Goal: Use online tool/utility: Utilize a website feature to perform a specific function

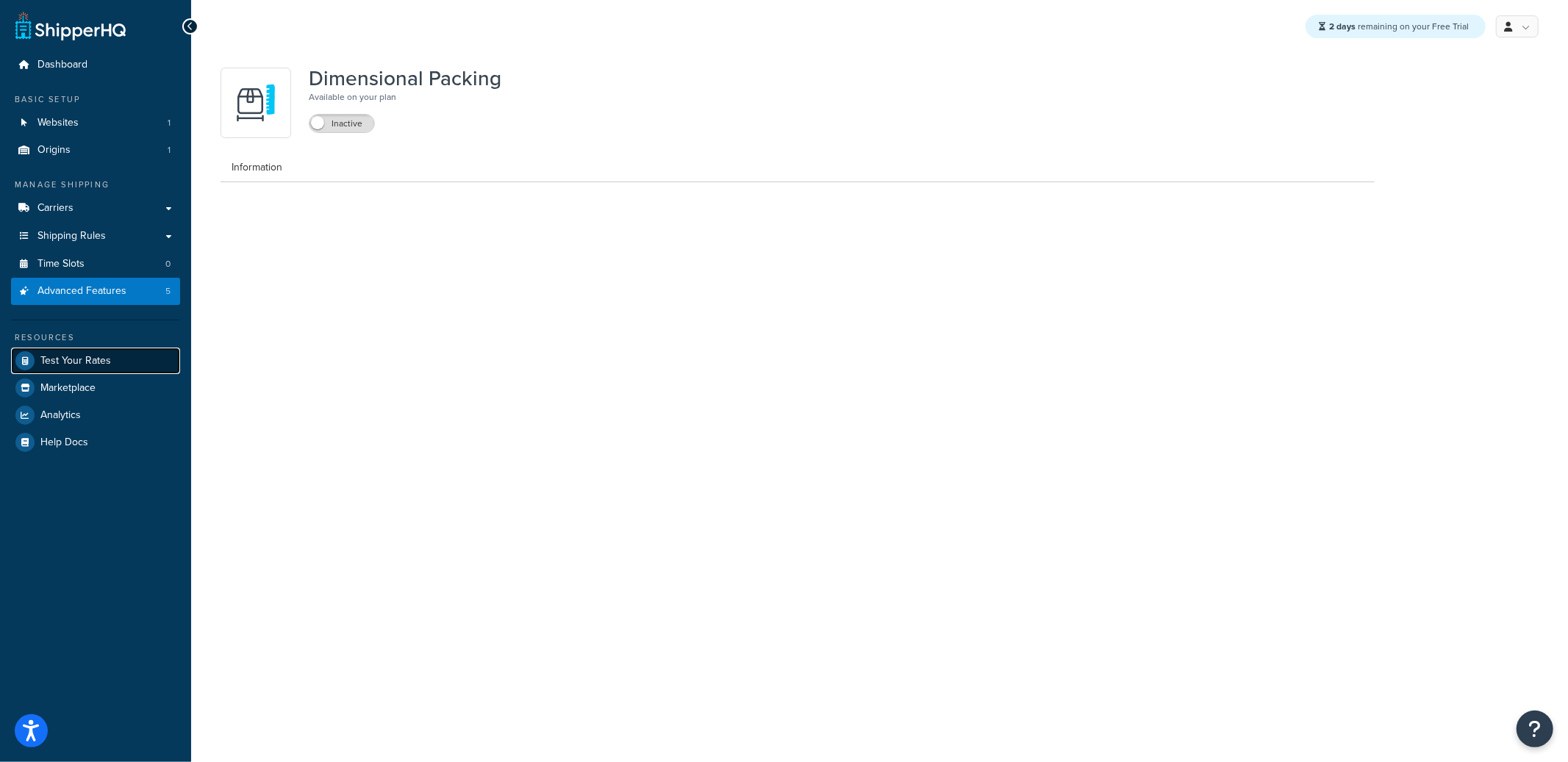
click at [79, 355] on span "Test Your Rates" at bounding box center [76, 361] width 71 height 13
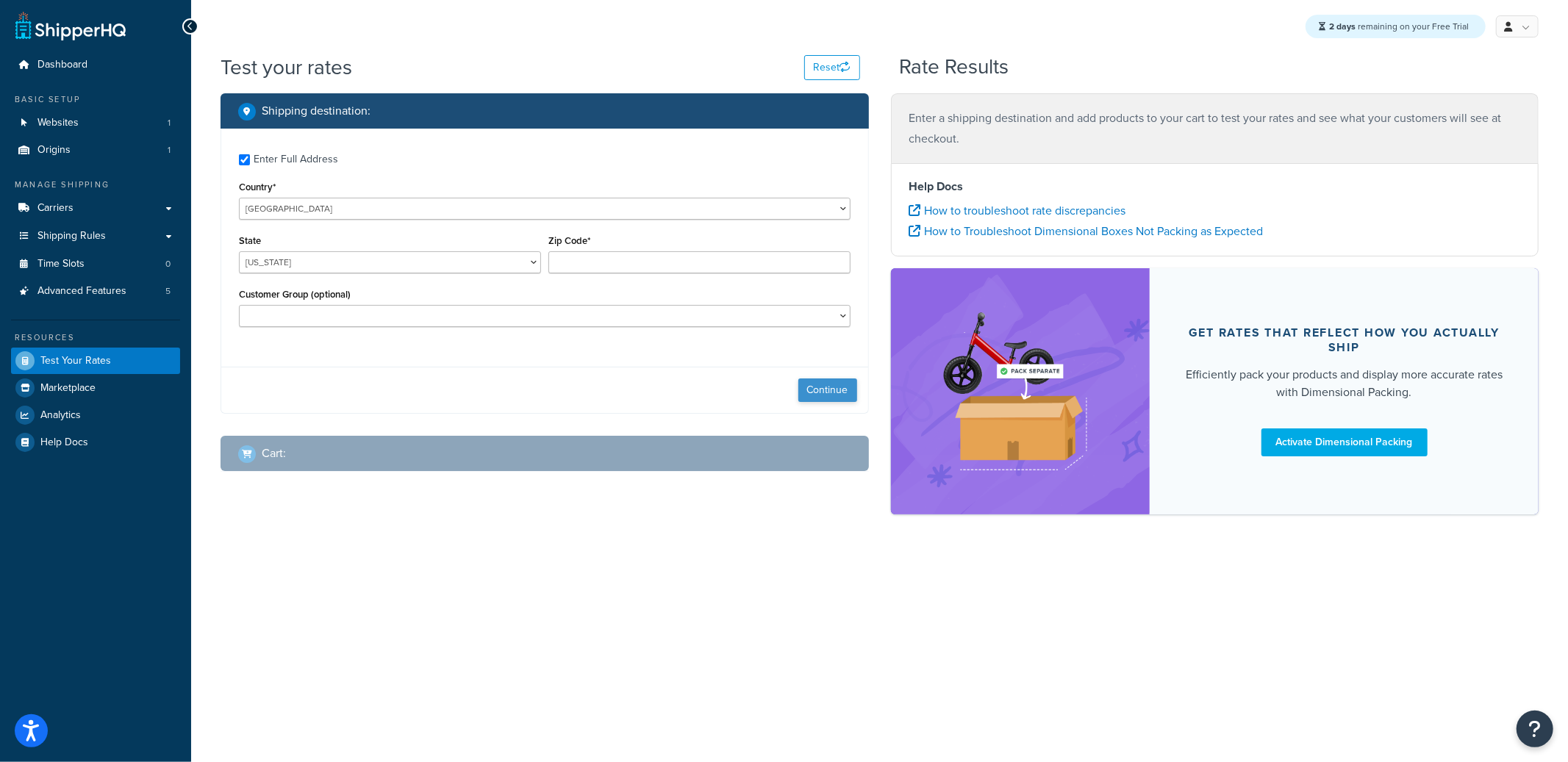
checkbox input "true"
type input "62040"
select select "IL"
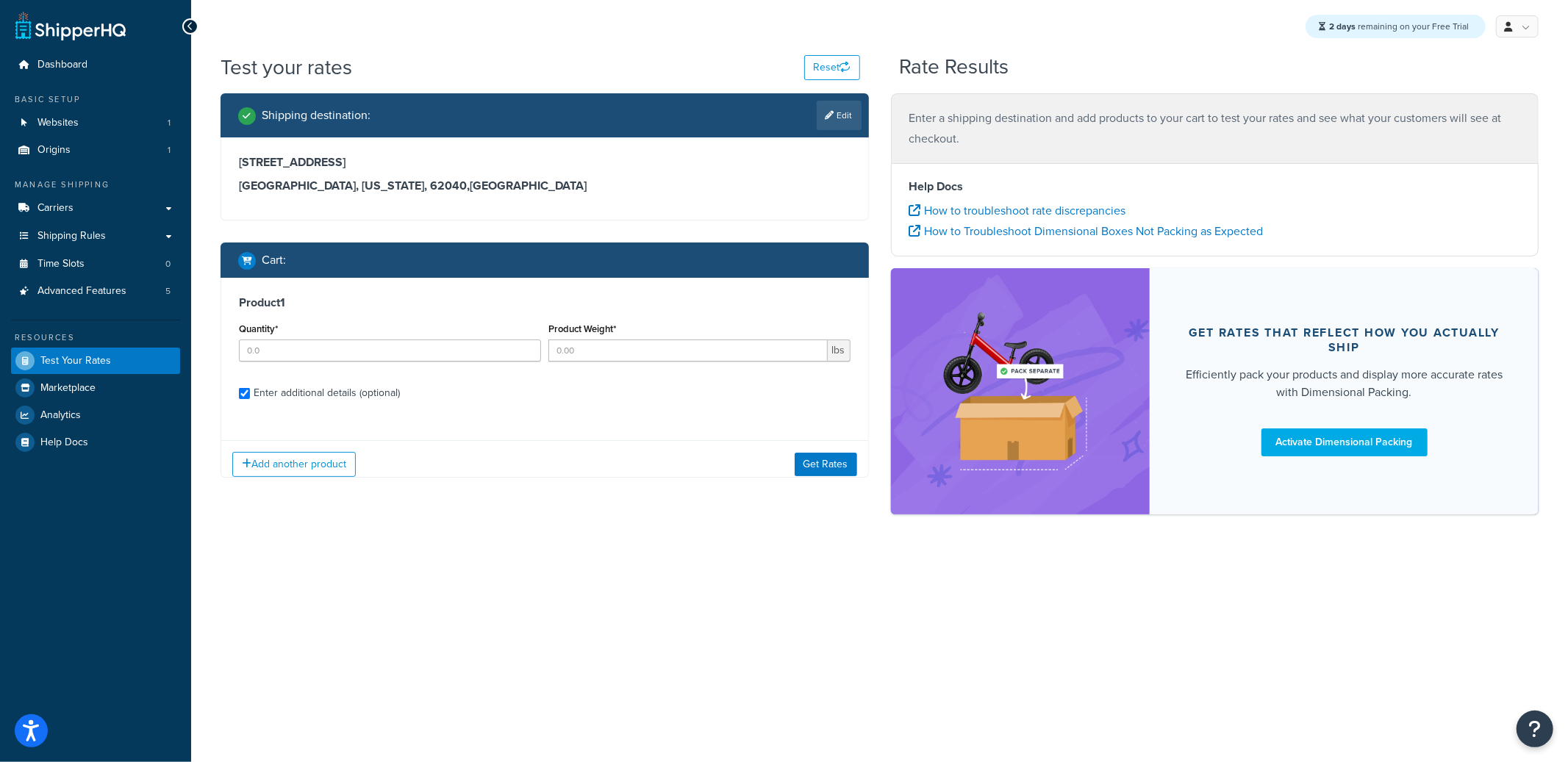
checkbox input "true"
type input "1"
type input "2.2"
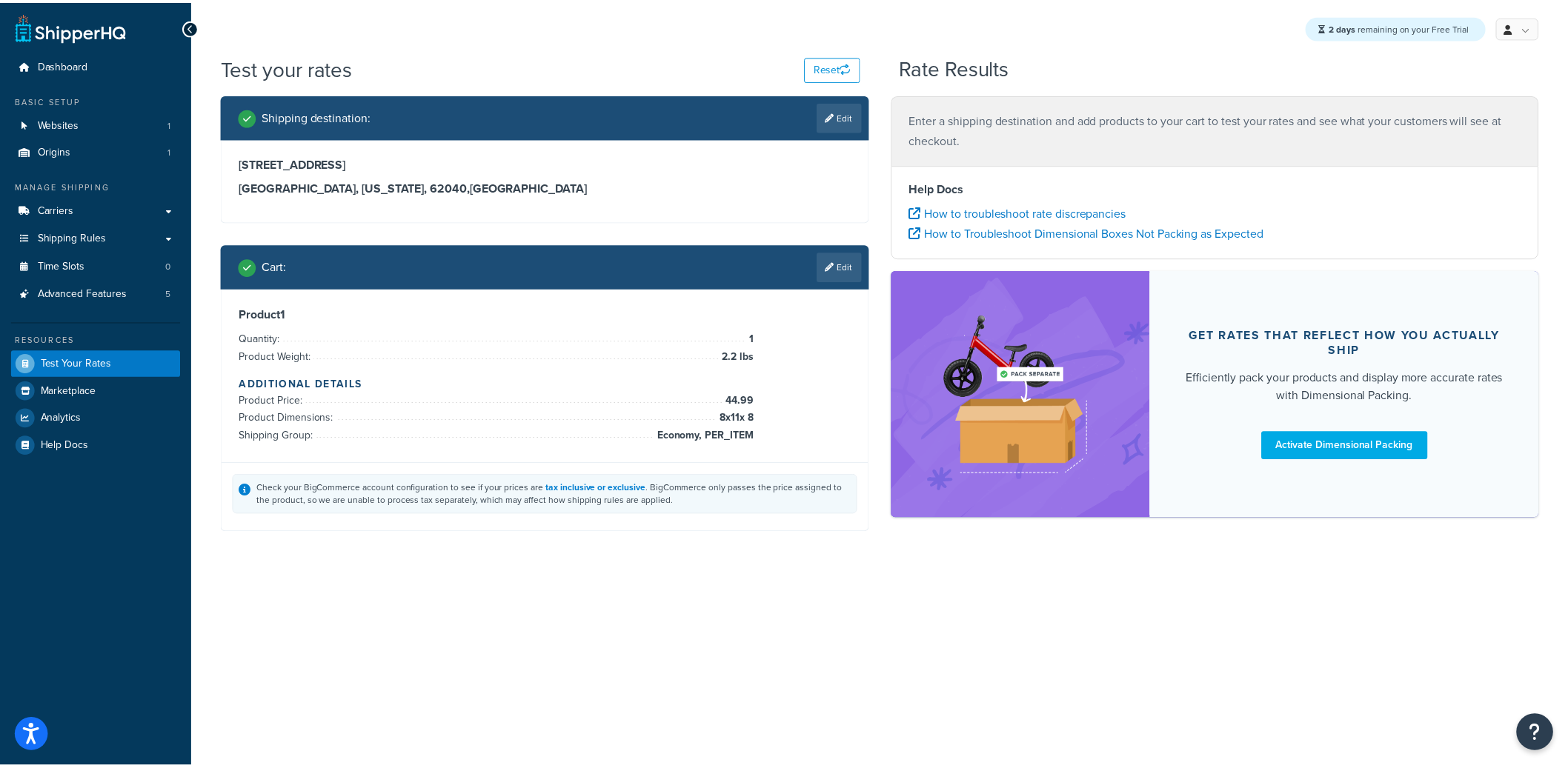
scroll to position [10, 0]
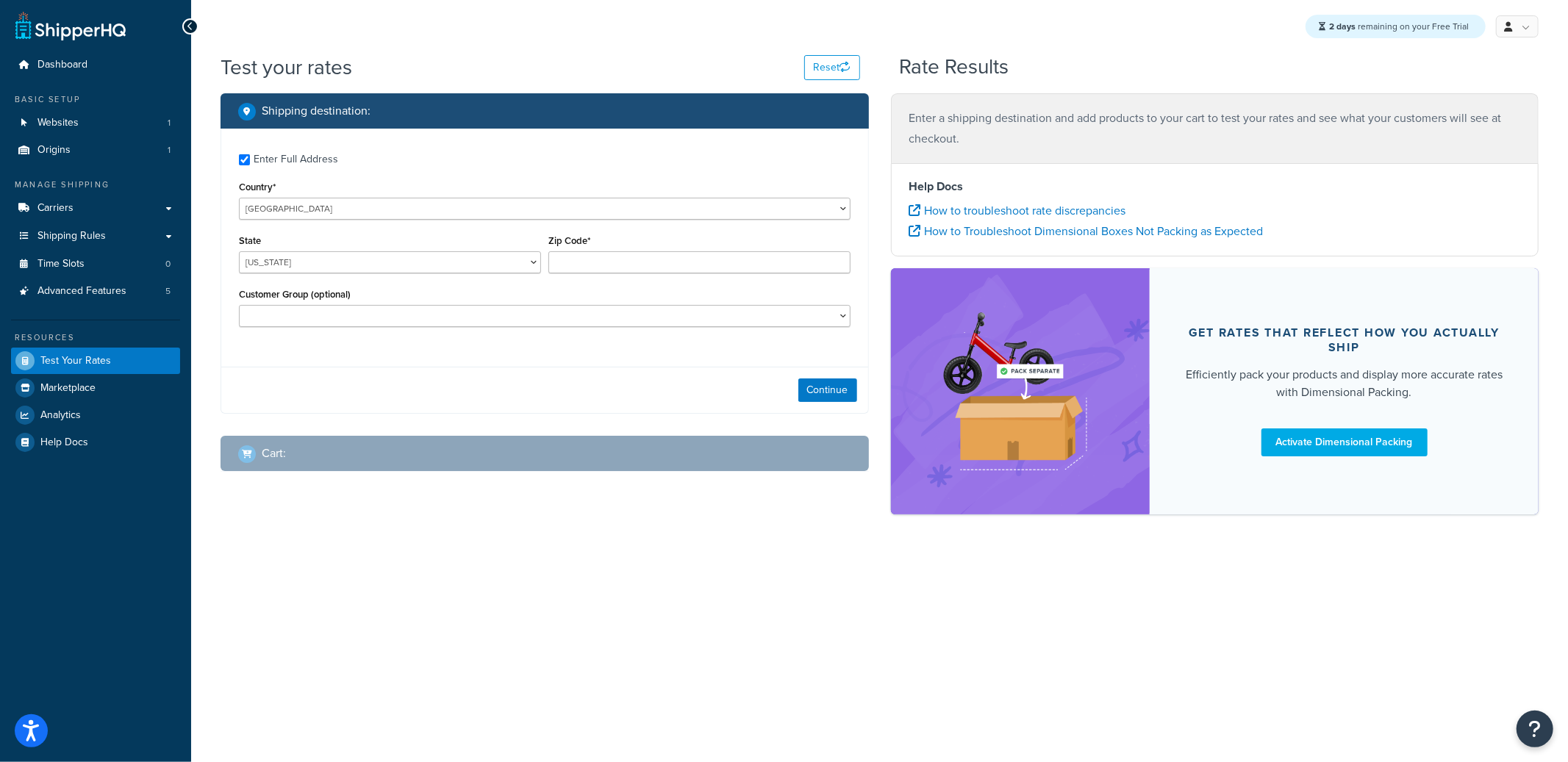
checkbox input "true"
type input "62040"
select select "IL"
select select "Retail"
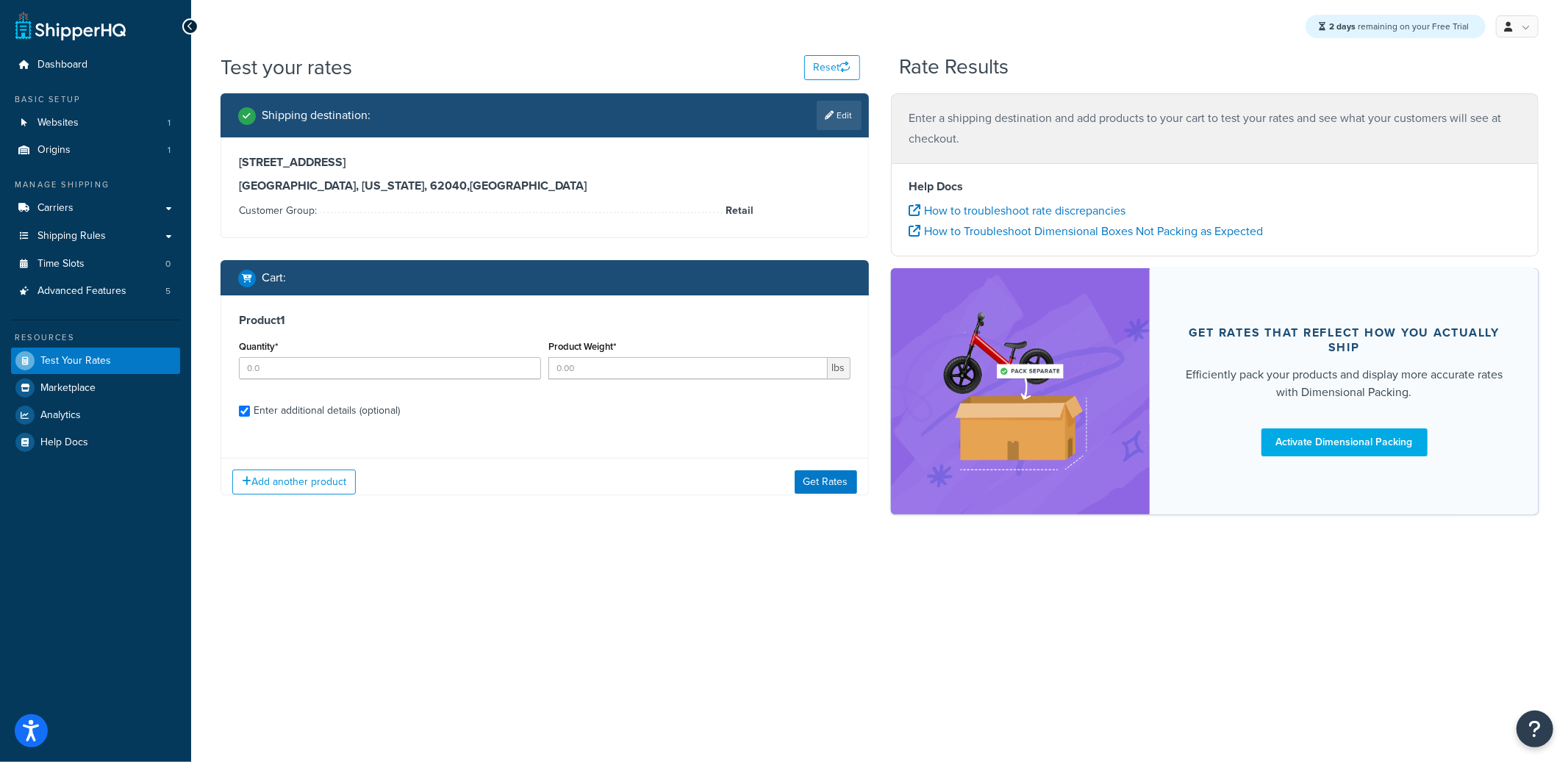
checkbox input "true"
type input "1"
type input "2.2"
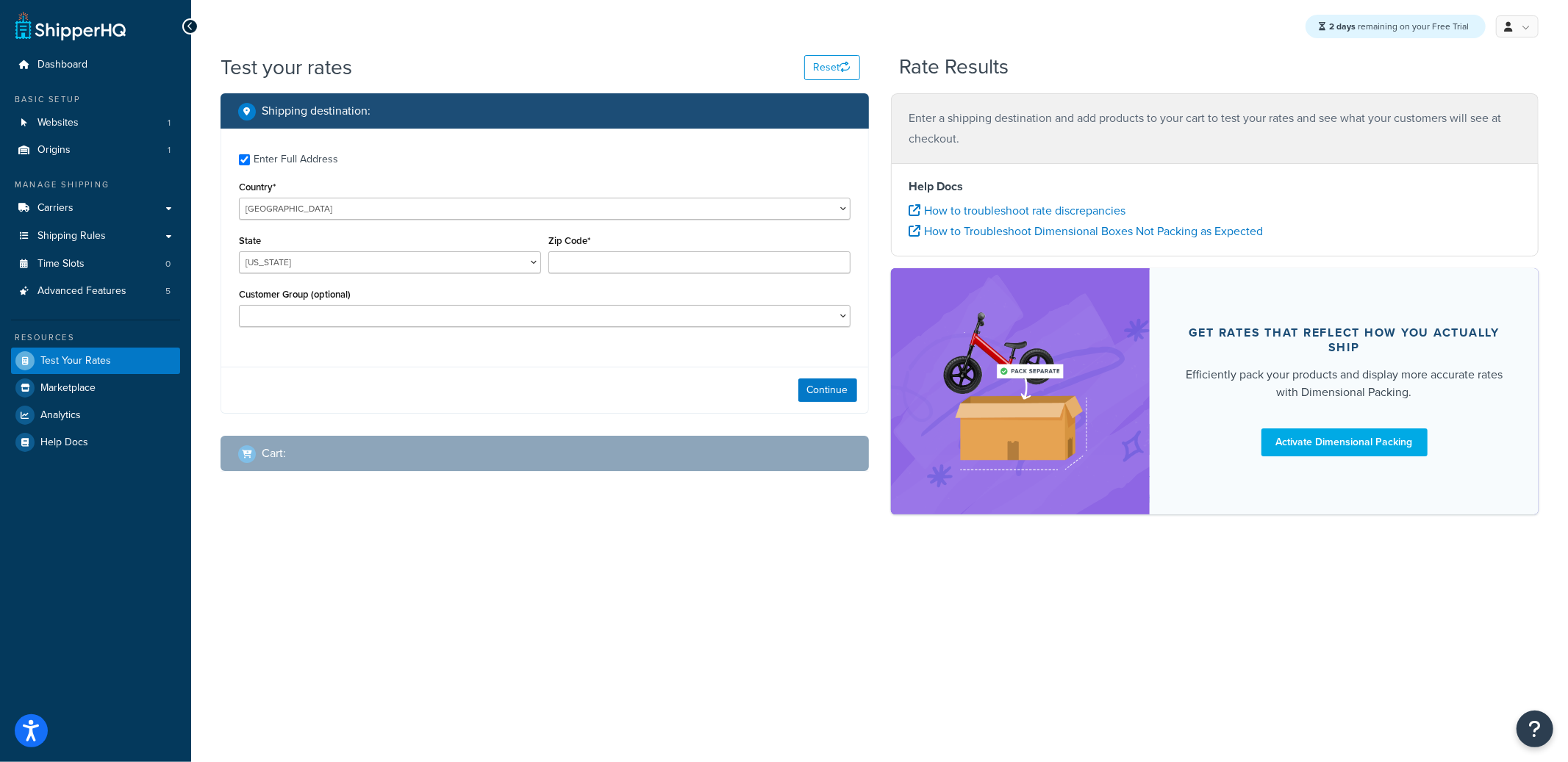
checkbox input "true"
type input "62040"
select select "IL"
select select "Retail"
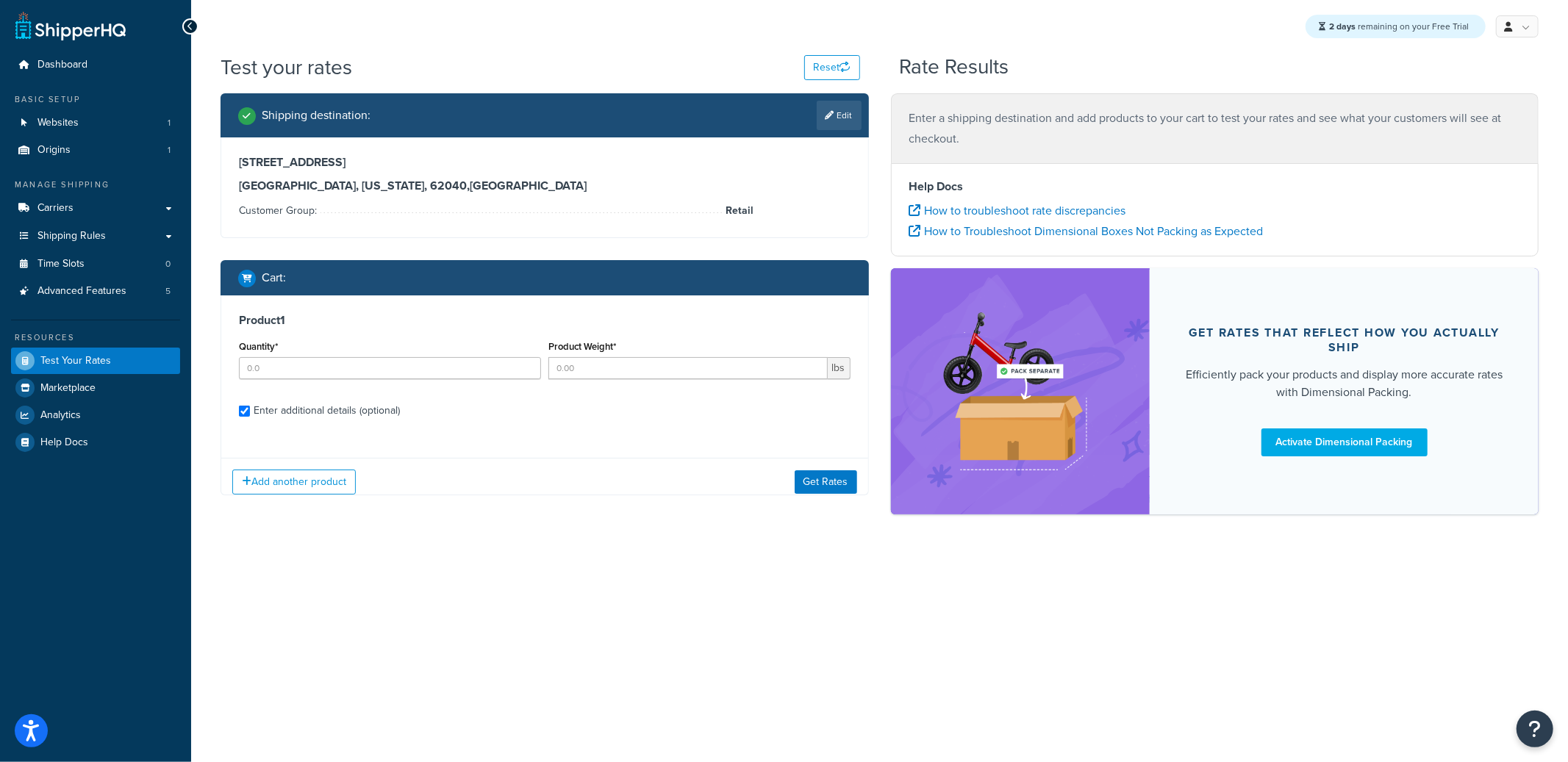
checkbox input "true"
type input "1"
type input "2.2"
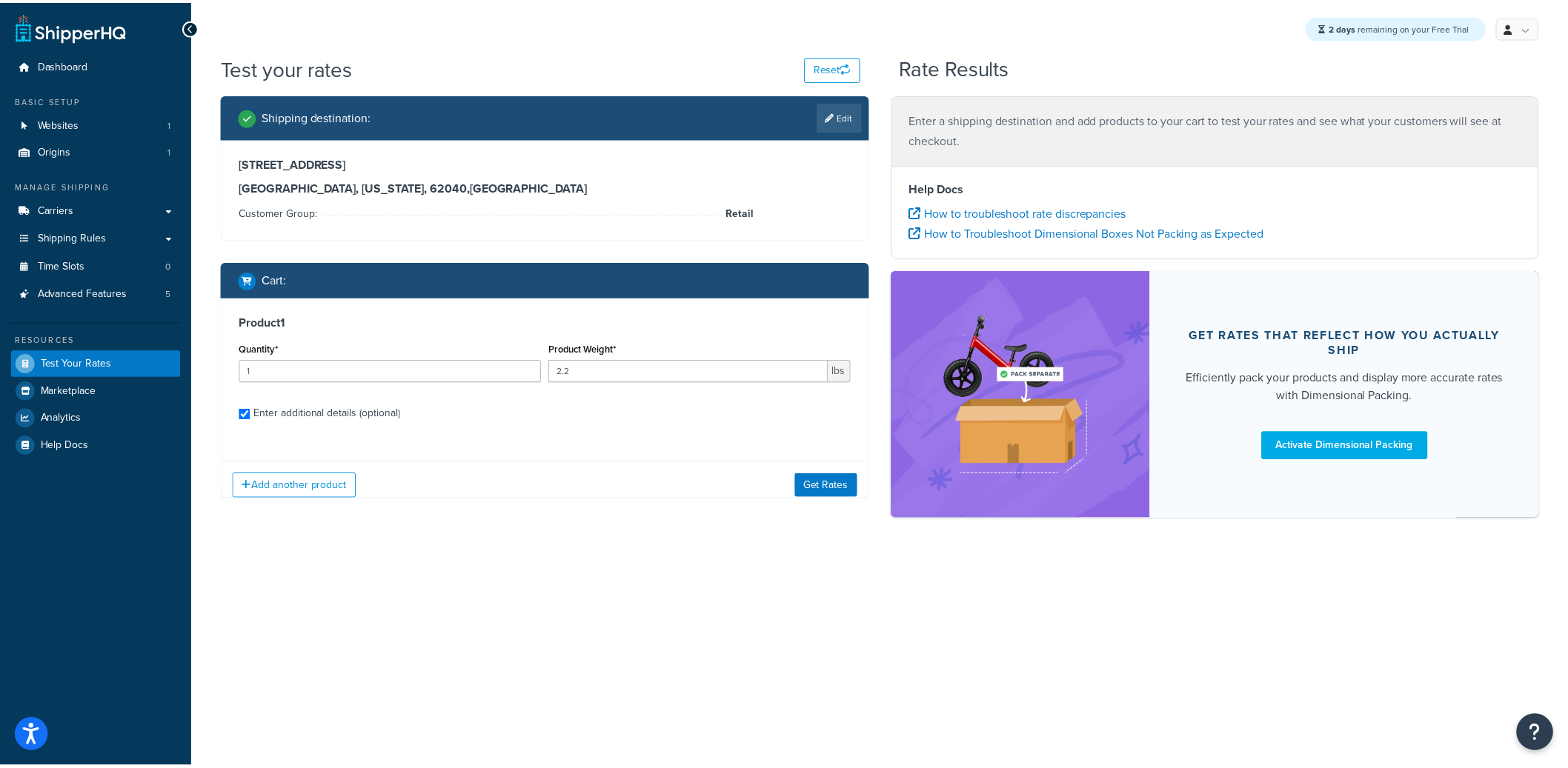
scroll to position [139, 0]
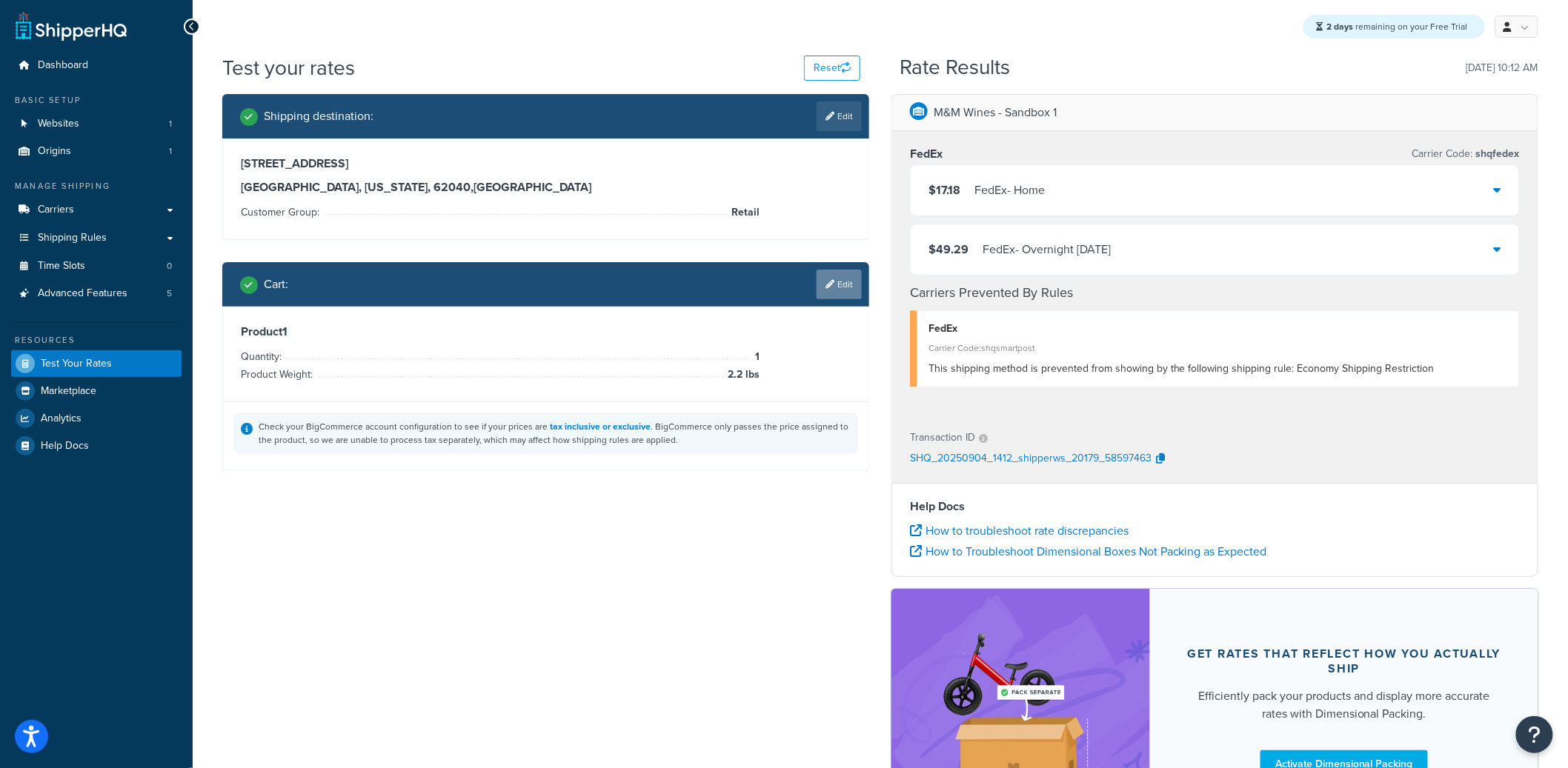
click at [836, 288] on link "Edit" at bounding box center [839, 285] width 45 height 30
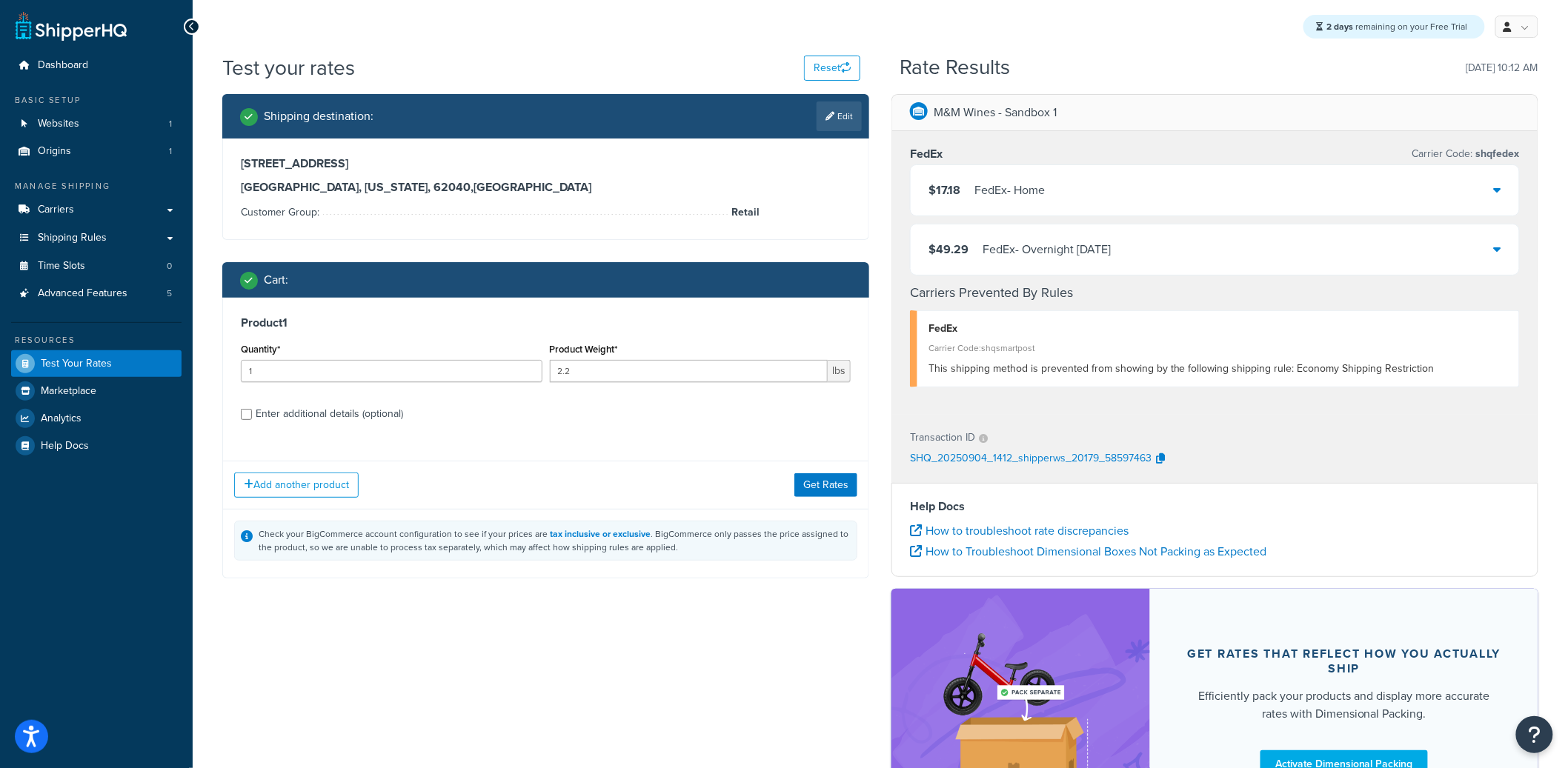
scroll to position [0, 0]
click at [336, 419] on div "Enter additional details (optional)" at bounding box center [329, 414] width 147 height 21
click at [252, 419] on input "Enter additional details (optional)" at bounding box center [246, 414] width 11 height 11
checkbox input "true"
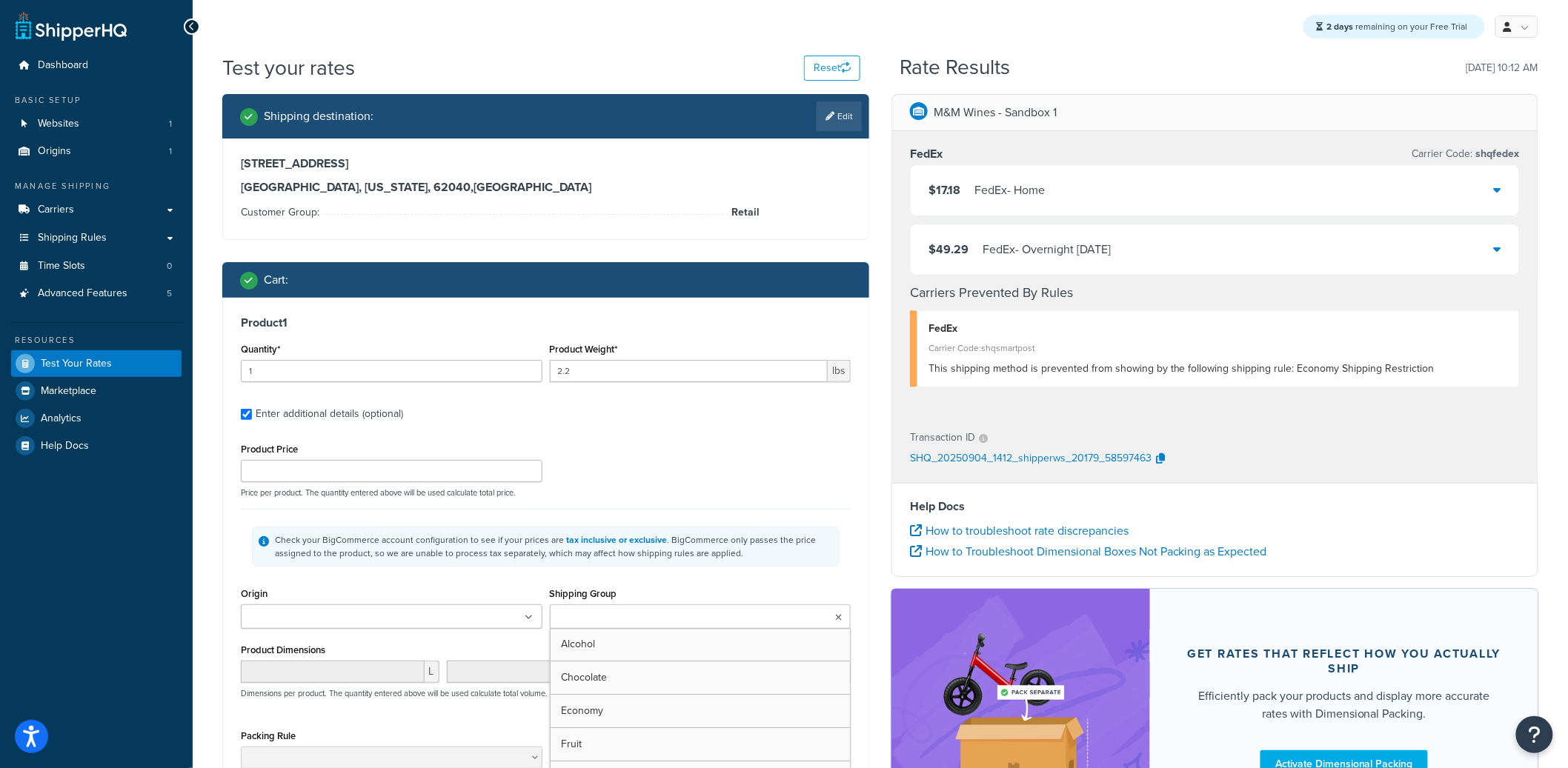
click at [588, 620] on input "Shipping Group" at bounding box center [619, 618] width 131 height 16
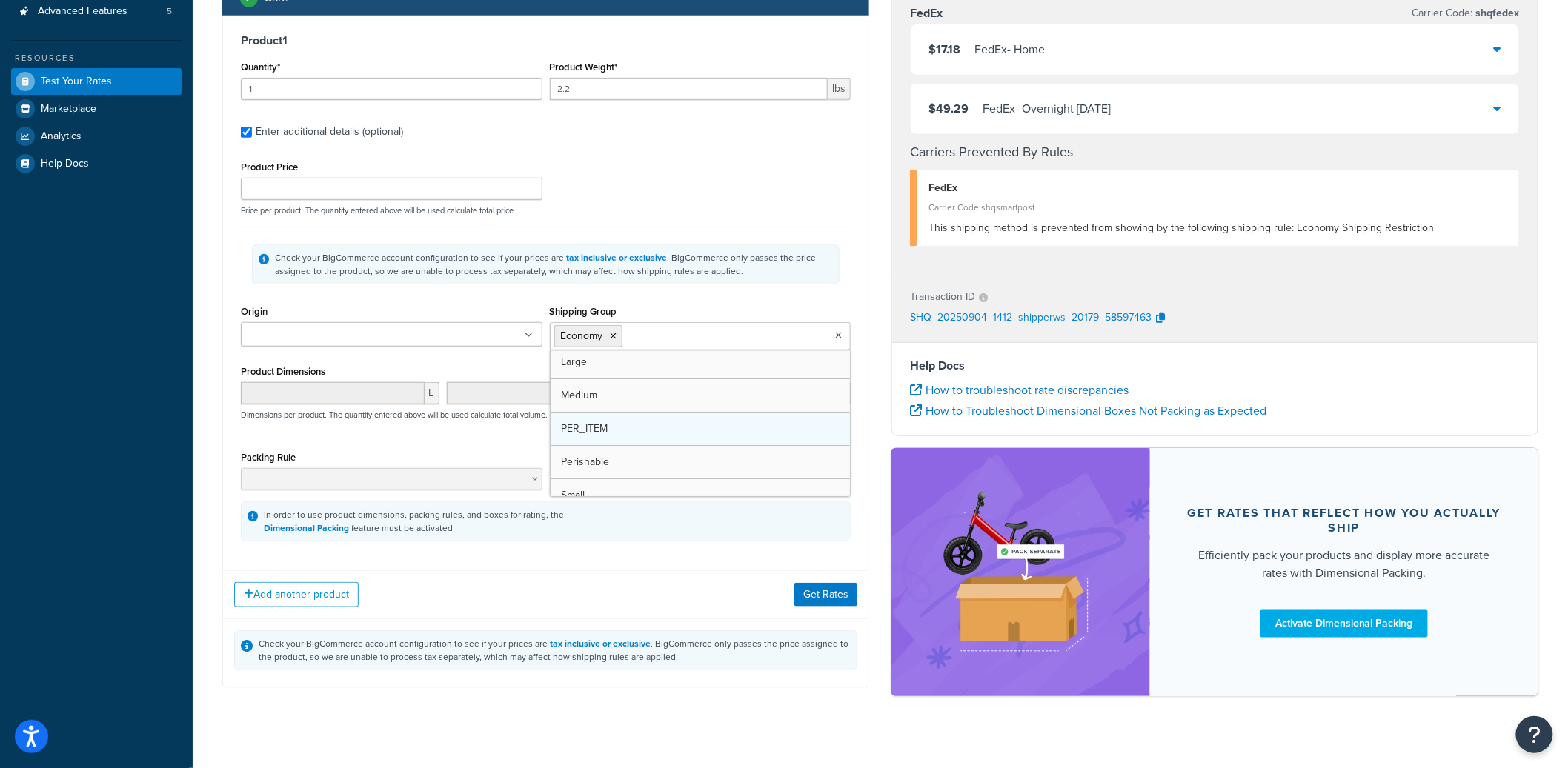
scroll to position [86, 0]
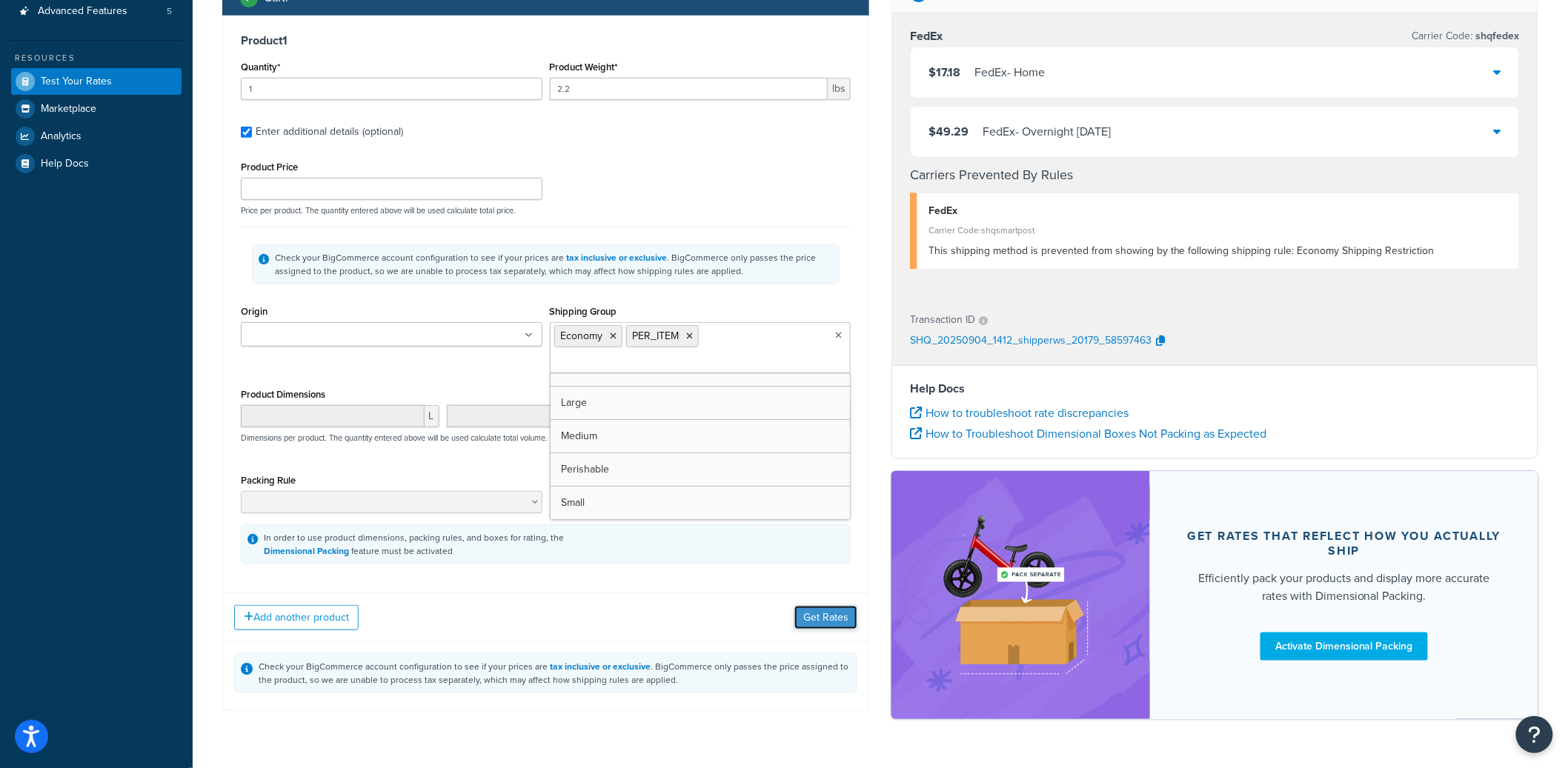
click at [825, 606] on button "Get Rates" at bounding box center [825, 618] width 63 height 24
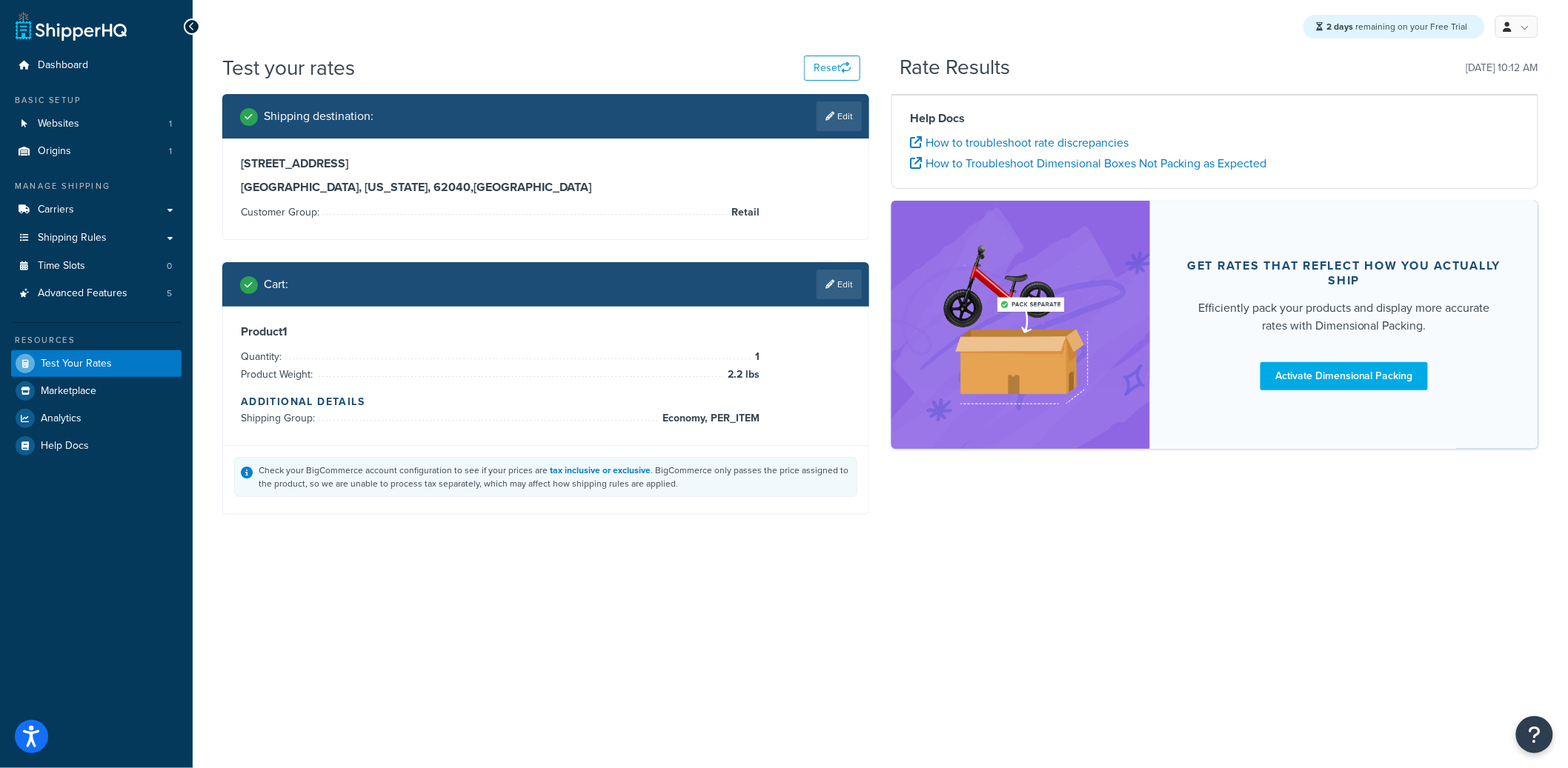
scroll to position [0, 0]
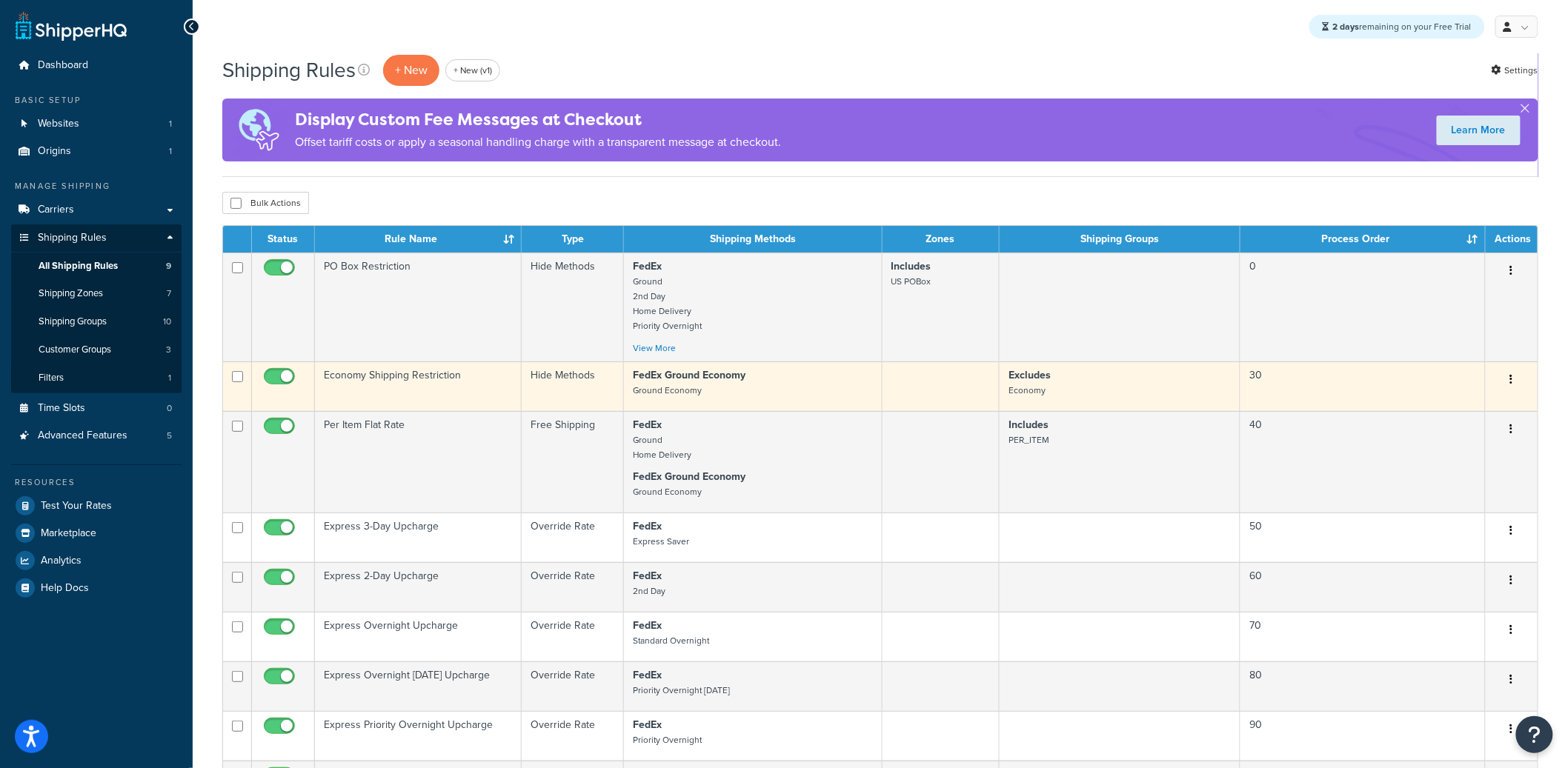
click at [428, 382] on td "Economy Shipping Restriction" at bounding box center [419, 386] width 207 height 50
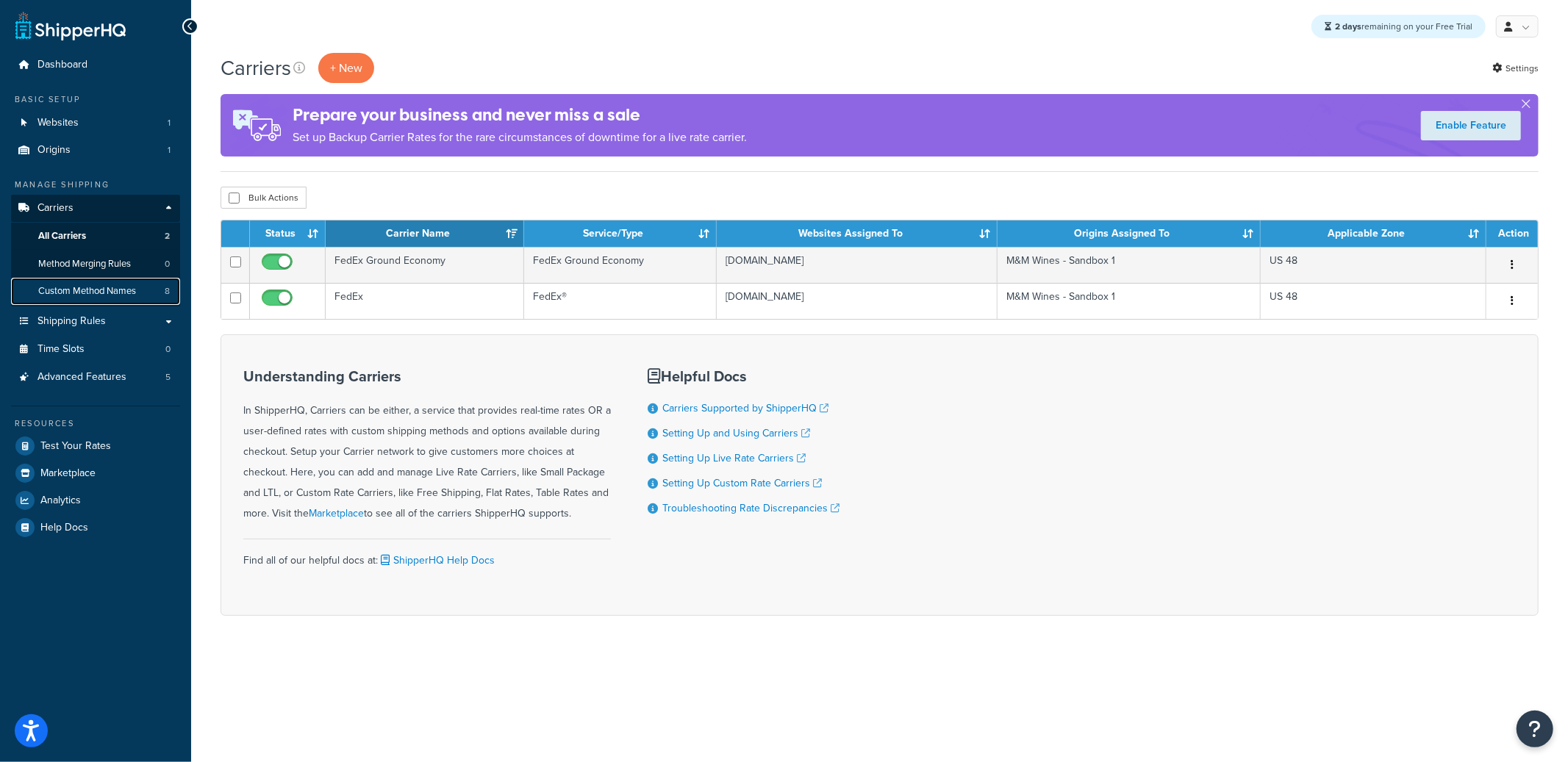
click at [134, 285] on span "Custom Method Names" at bounding box center [87, 291] width 98 height 13
